Goal: Find specific page/section

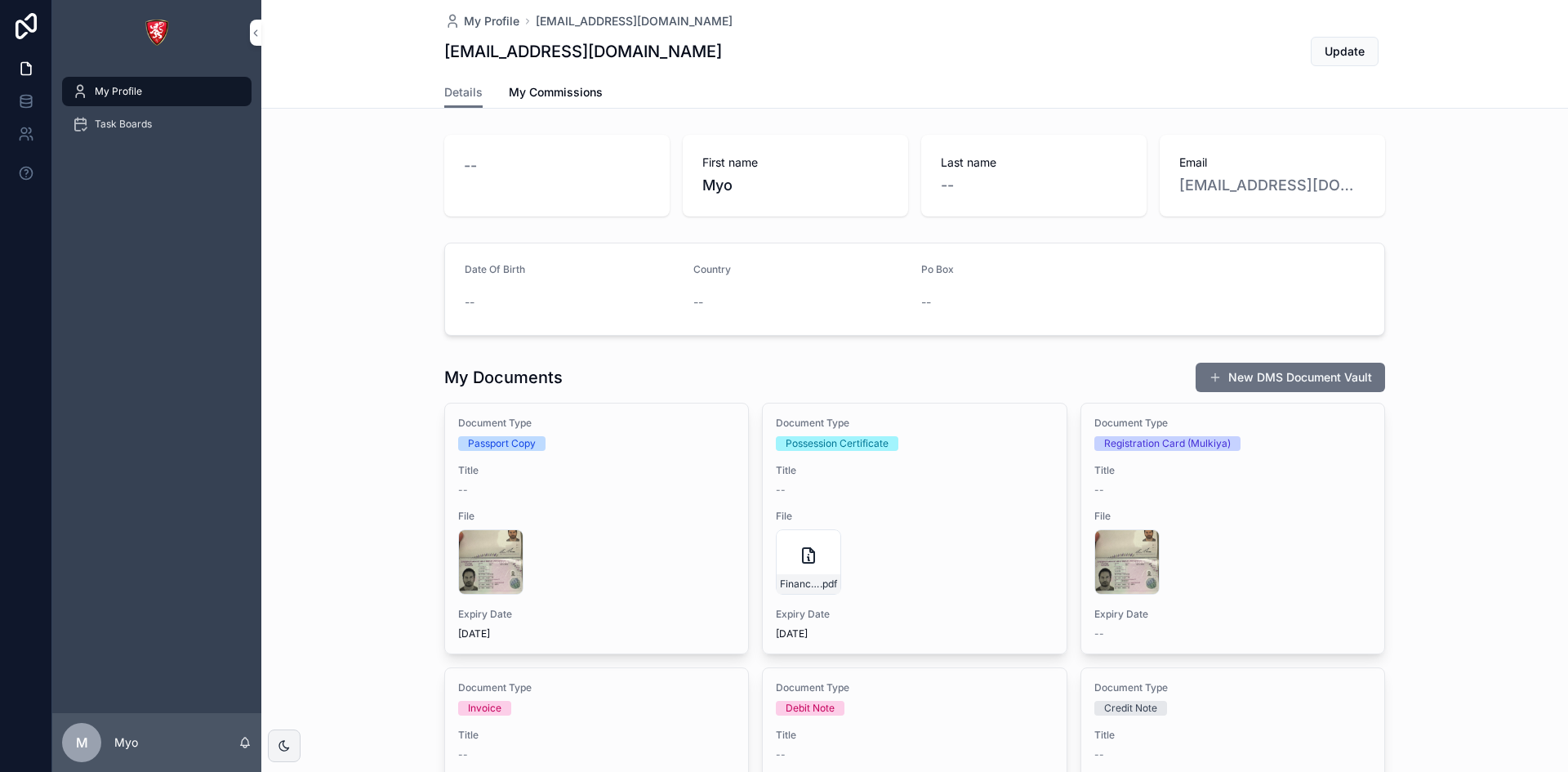
click at [341, 216] on div "-- First name [PERSON_NAME] Last name -- Email [EMAIL_ADDRESS][DOMAIN_NAME]" at bounding box center [914, 176] width 1306 height 95
click at [120, 127] on span "Task Boards" at bounding box center [123, 123] width 57 height 13
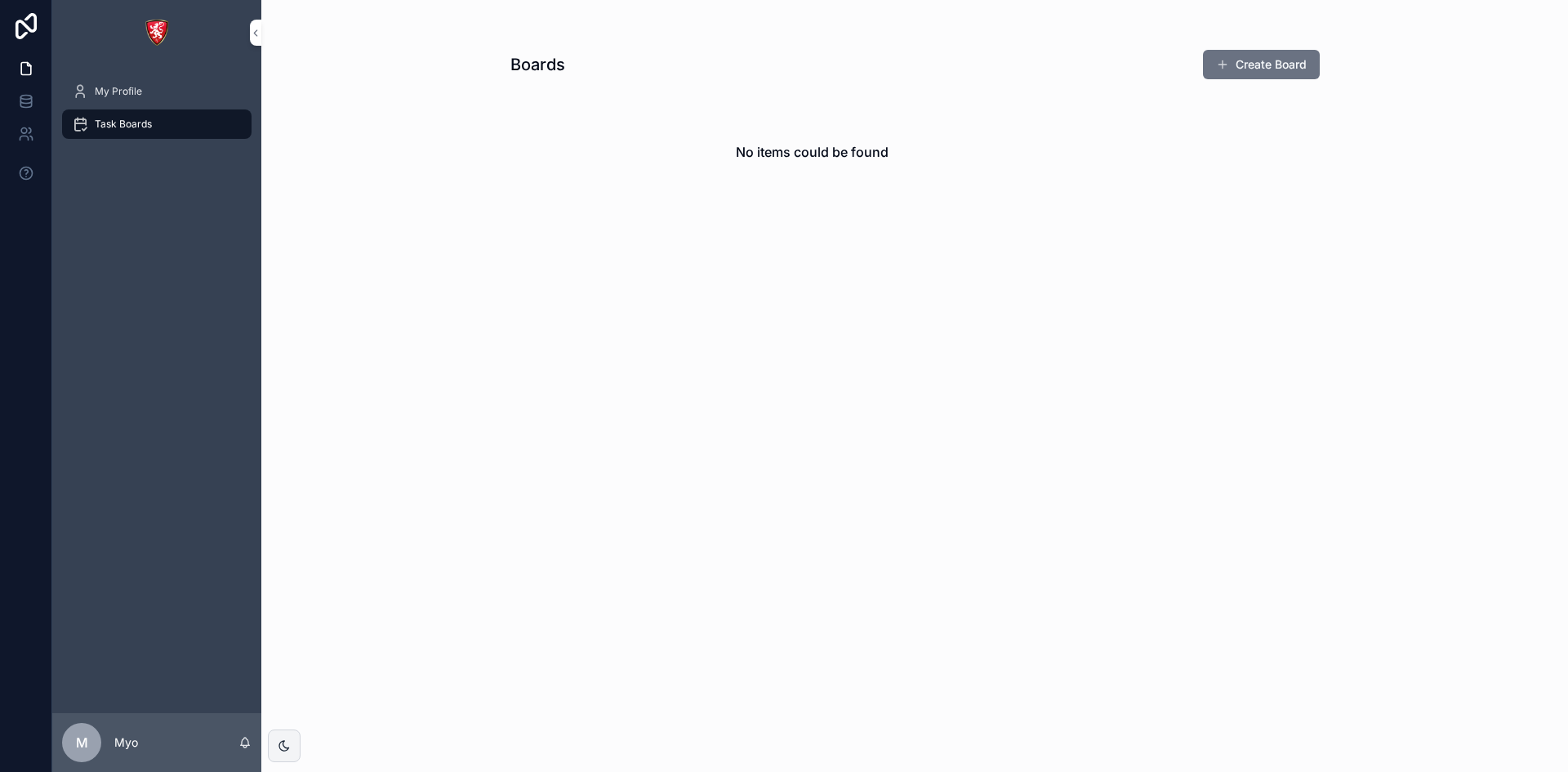
click at [818, 153] on h2 "No items could be found" at bounding box center [812, 151] width 153 height 20
drag, startPoint x: 503, startPoint y: 258, endPoint x: 495, endPoint y: 243, distance: 17.0
click at [504, 258] on div "Boards Create Board No items could be found" at bounding box center [914, 133] width 835 height 266
click at [71, 87] on link "My Profile" at bounding box center [156, 91] width 189 height 30
